Goal: Task Accomplishment & Management: Manage account settings

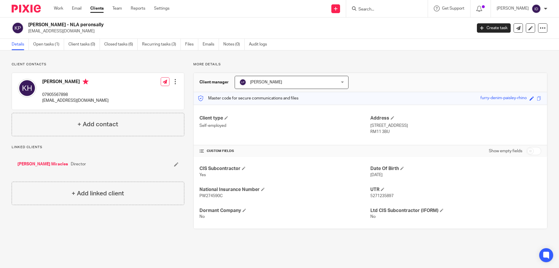
click at [377, 13] on div at bounding box center [387, 8] width 82 height 17
click at [377, 10] on input "Search" at bounding box center [384, 9] width 52 height 5
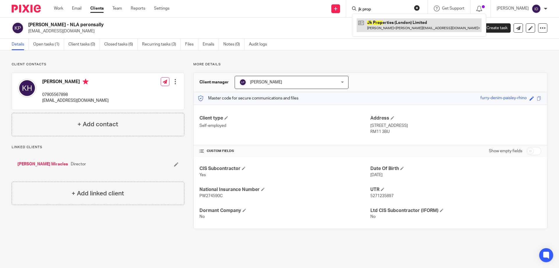
type input "jk prop"
click at [387, 22] on link at bounding box center [419, 24] width 125 height 13
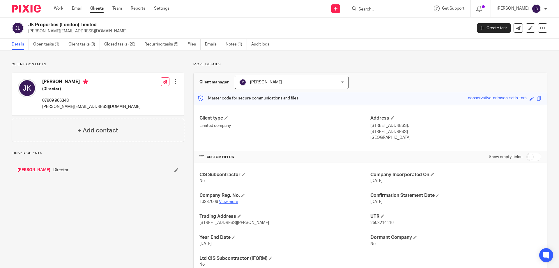
click at [227, 202] on link "View more" at bounding box center [228, 201] width 19 height 4
click at [45, 45] on link "Open tasks (1)" at bounding box center [48, 44] width 31 height 11
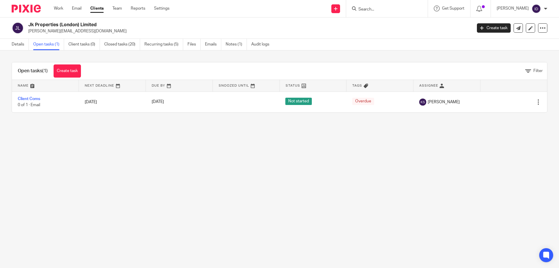
click at [121, 42] on link "Closed tasks (20)" at bounding box center [122, 44] width 36 height 11
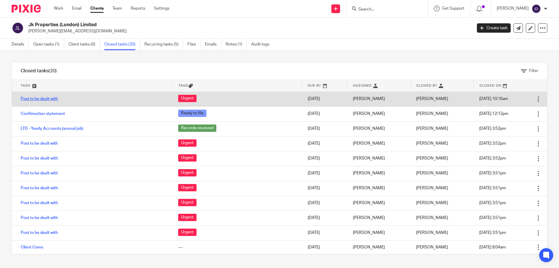
click at [47, 99] on link "Post to be dealt with" at bounding box center [39, 99] width 37 height 4
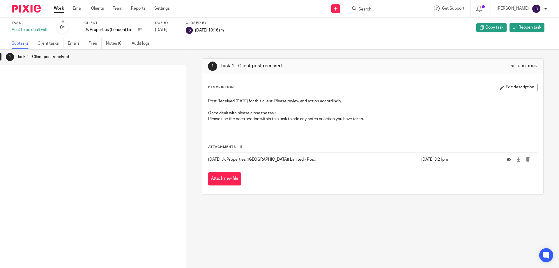
click at [261, 160] on p "[DATE] Jk Properties ([GEOGRAPHIC_DATA]) Limited - Pos..." at bounding box center [313, 159] width 210 height 6
click at [507, 158] on icon at bounding box center [509, 159] width 4 height 4
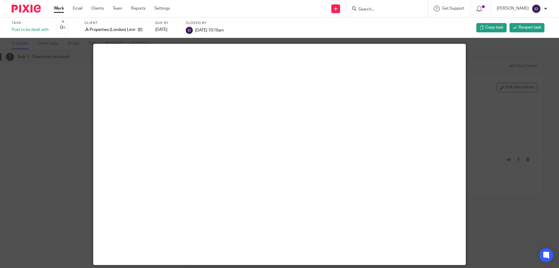
click at [35, 134] on div at bounding box center [279, 134] width 559 height 268
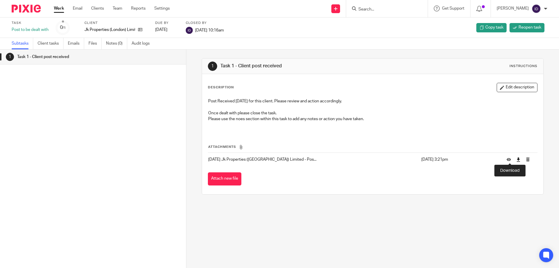
click at [516, 160] on icon at bounding box center [518, 159] width 4 height 4
click at [383, 6] on form at bounding box center [389, 8] width 62 height 7
click at [384, 8] on input "Search" at bounding box center [384, 9] width 52 height 5
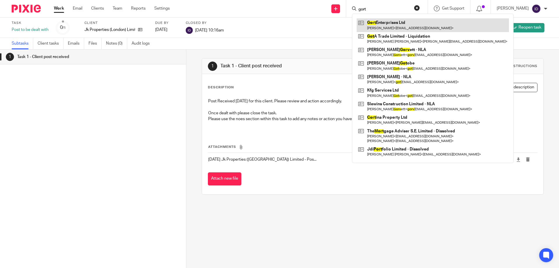
type input "gort"
click at [424, 25] on link at bounding box center [433, 24] width 152 height 13
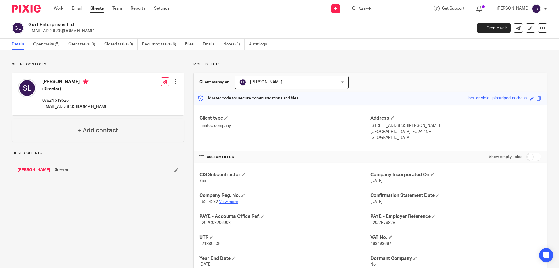
click at [227, 202] on link "View more" at bounding box center [228, 201] width 19 height 4
